Goal: Task Accomplishment & Management: Use online tool/utility

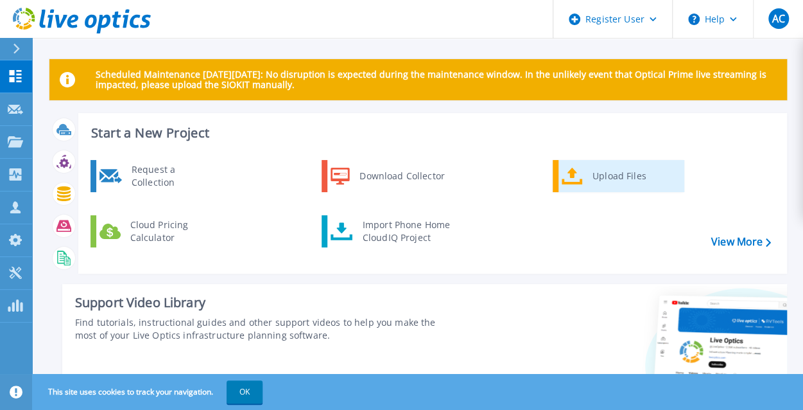
click at [612, 179] on div "Upload Files" at bounding box center [633, 176] width 95 height 26
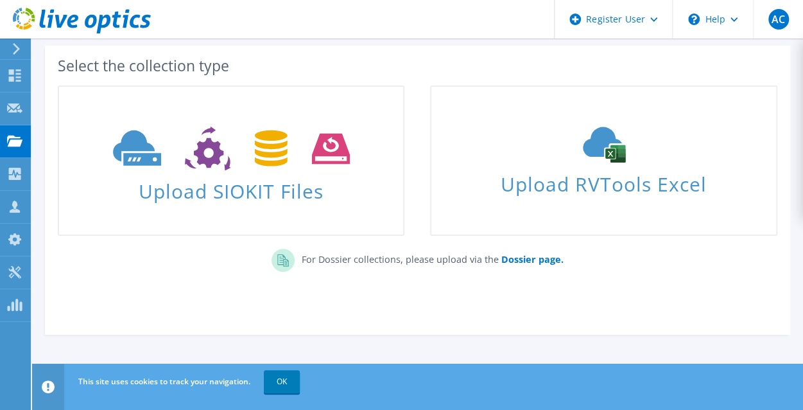
scroll to position [64, 0]
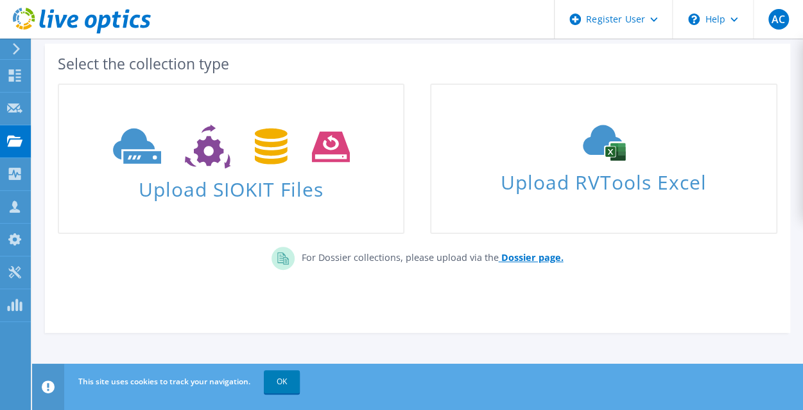
click at [515, 256] on b "Dossier page." at bounding box center [532, 257] width 62 height 12
